Goal: Task Accomplishment & Management: Manage account settings

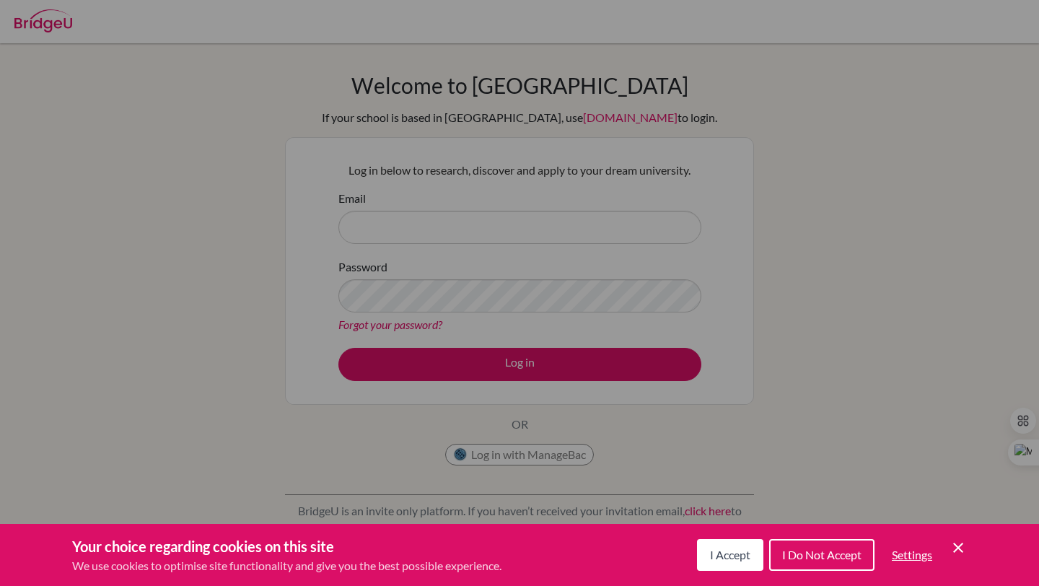
click at [739, 542] on button "I Accept" at bounding box center [730, 555] width 66 height 32
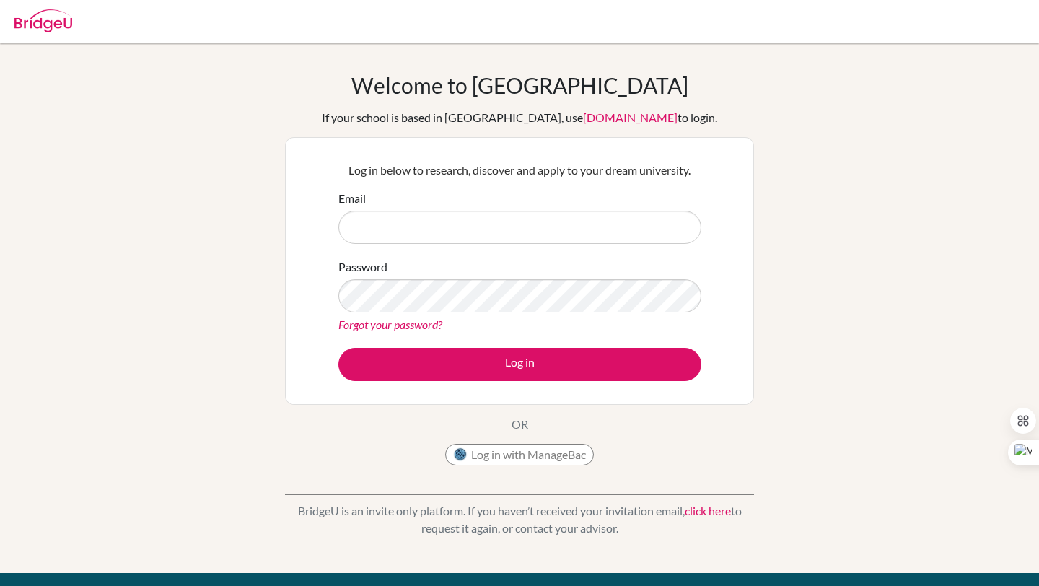
drag, startPoint x: 564, startPoint y: 243, endPoint x: 568, endPoint y: 227, distance: 16.3
click at [564, 242] on form "Email Password Forgot your password? Log in" at bounding box center [519, 285] width 363 height 191
click at [568, 227] on input "Email" at bounding box center [519, 227] width 363 height 33
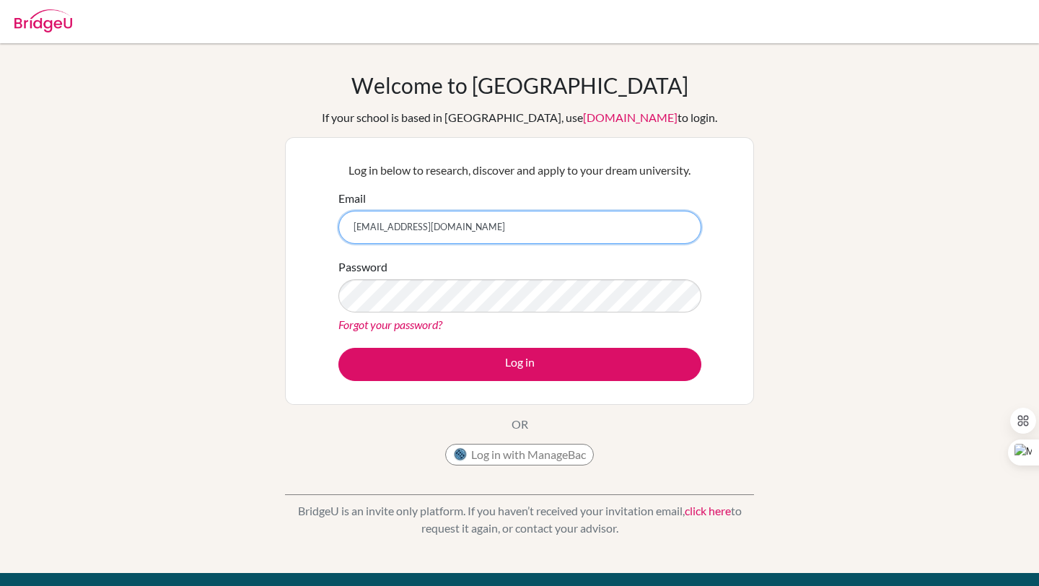
type input "[EMAIL_ADDRESS][DOMAIN_NAME]"
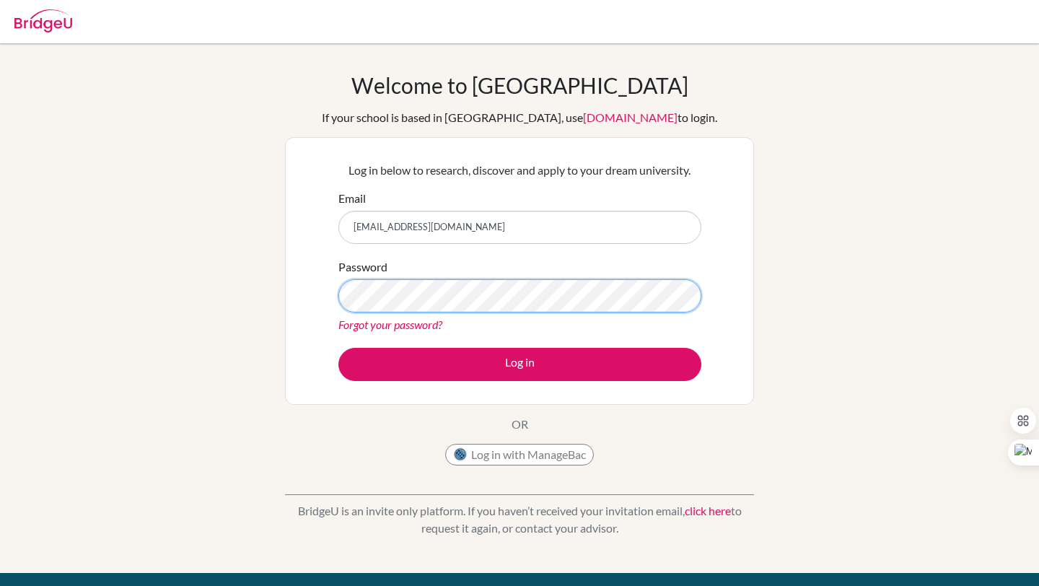
click at [338, 348] on button "Log in" at bounding box center [519, 364] width 363 height 33
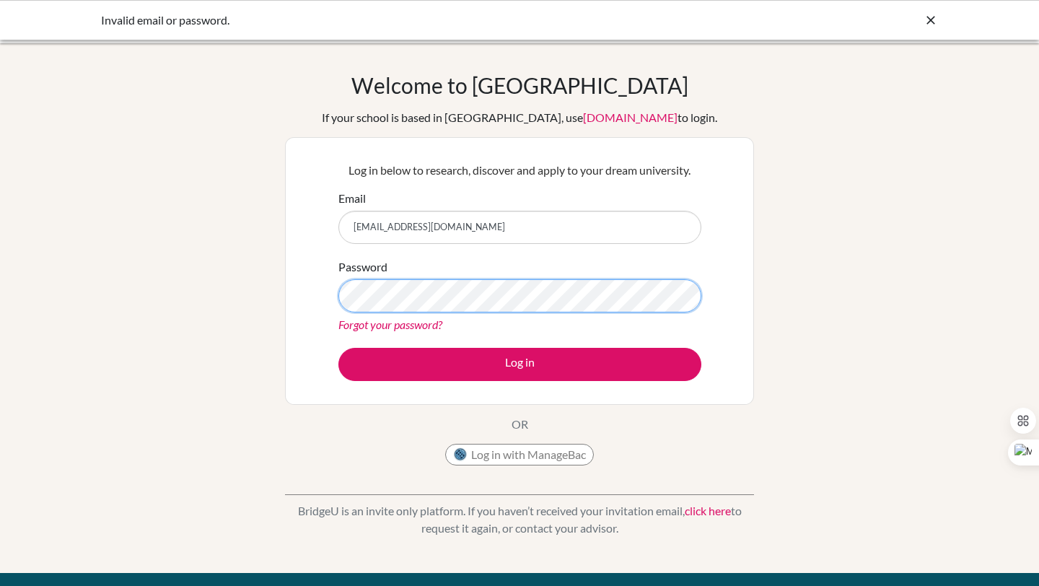
click at [338, 348] on button "Log in" at bounding box center [519, 364] width 363 height 33
click at [522, 449] on button "Log in with ManageBac" at bounding box center [519, 455] width 149 height 22
